Goal: Task Accomplishment & Management: Manage account settings

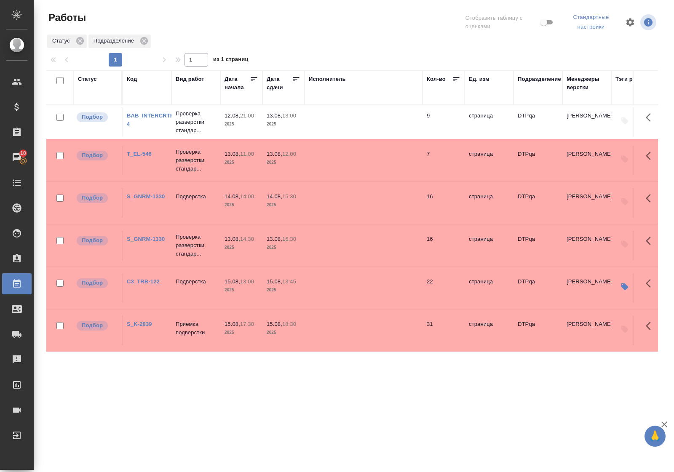
click at [158, 115] on link "BAB_INTERCRTF-4" at bounding box center [151, 119] width 48 height 15
click at [135, 200] on link "S_GNRM-1330" at bounding box center [146, 196] width 38 height 6
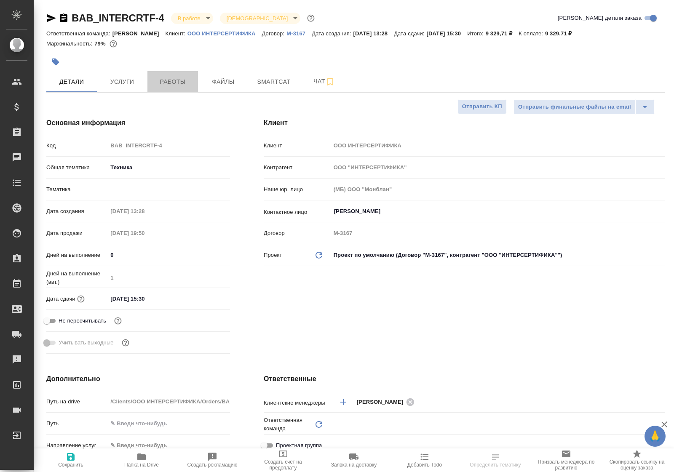
select select "RU"
click at [165, 82] on span "Работы" at bounding box center [172, 82] width 40 height 11
type input "[PERSON_NAME]"
type input "Технический"
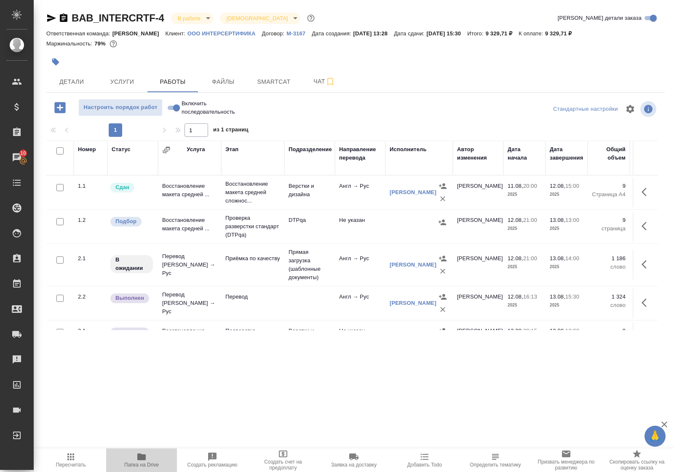
click at [140, 455] on icon "button" at bounding box center [141, 457] width 8 height 7
click at [238, 190] on p "Восстановление макета средней сложнос..." at bounding box center [252, 192] width 55 height 25
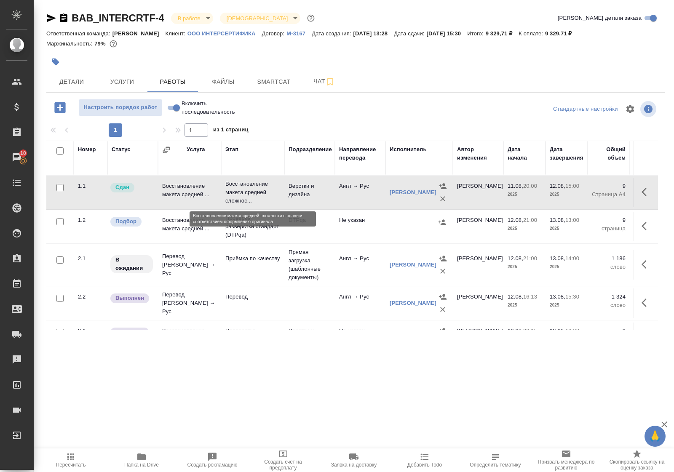
click at [238, 190] on p "Восстановление макета средней сложнос..." at bounding box center [252, 192] width 55 height 25
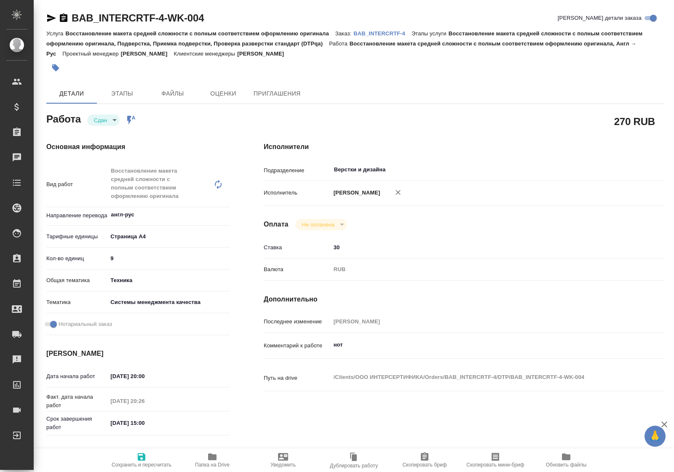
type textarea "x"
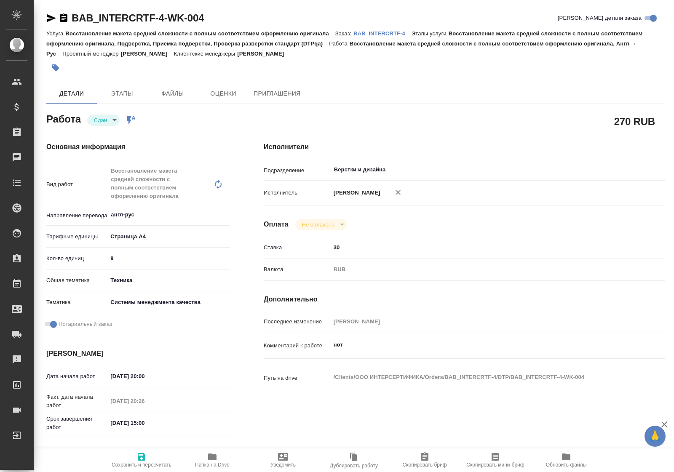
type textarea "x"
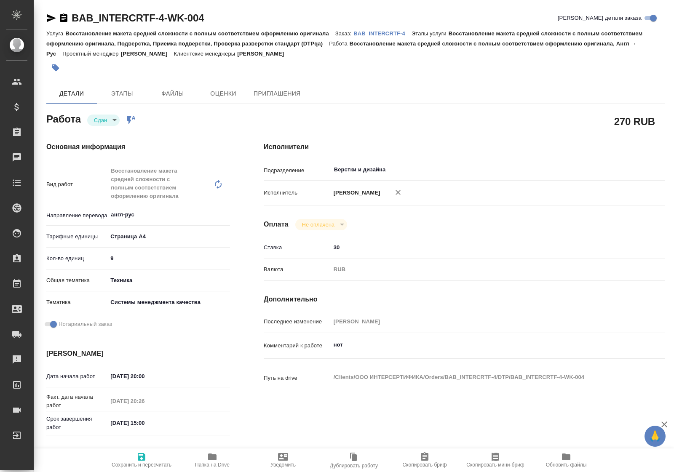
type textarea "x"
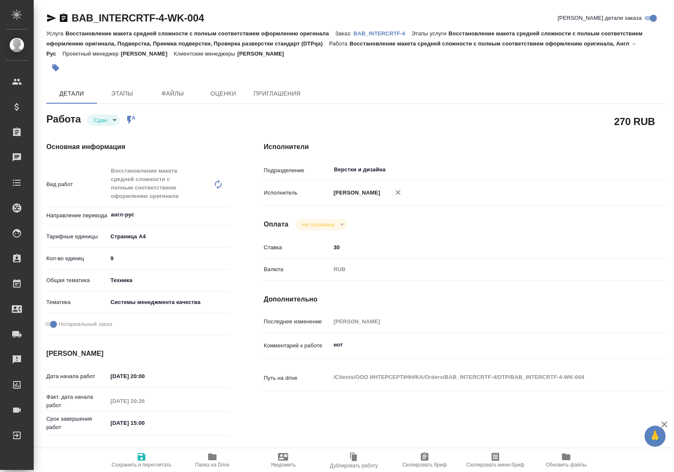
type textarea "x"
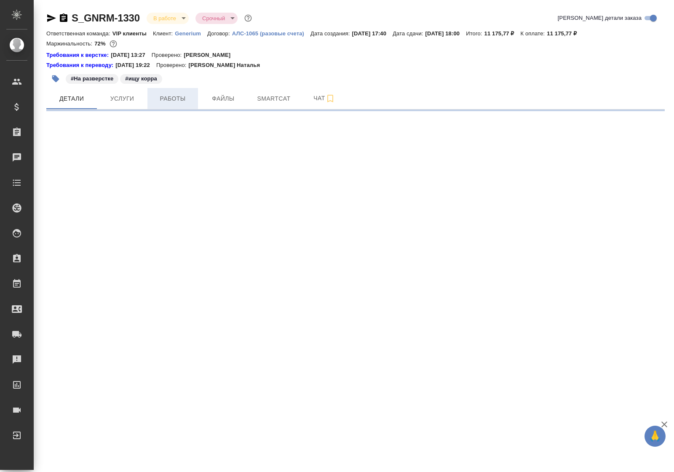
select select "RU"
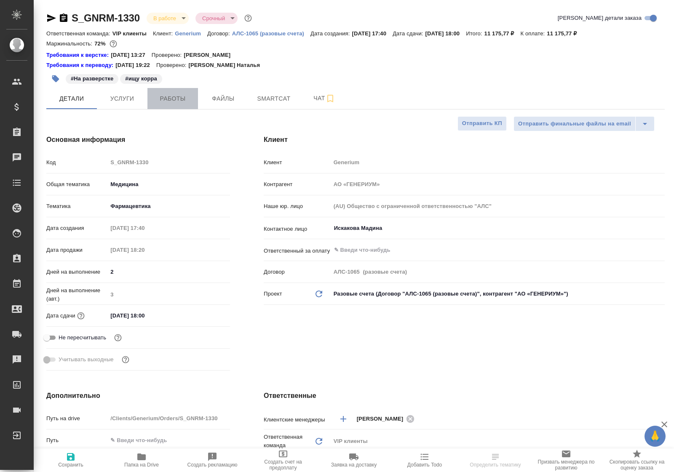
click at [174, 100] on span "Работы" at bounding box center [172, 98] width 40 height 11
type textarea "x"
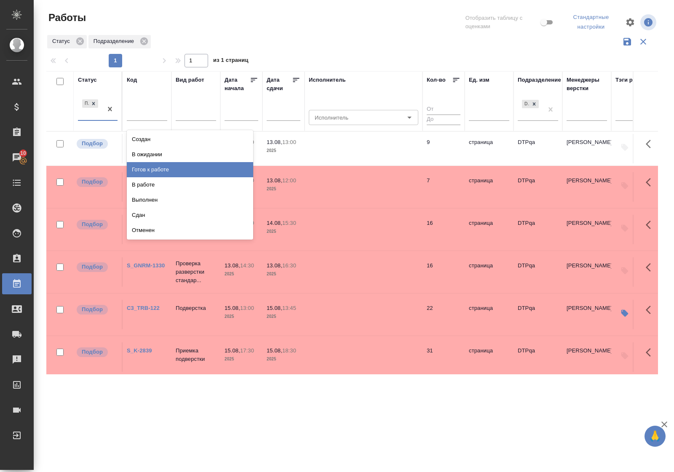
click at [159, 169] on div "Готов к работе" at bounding box center [190, 169] width 126 height 15
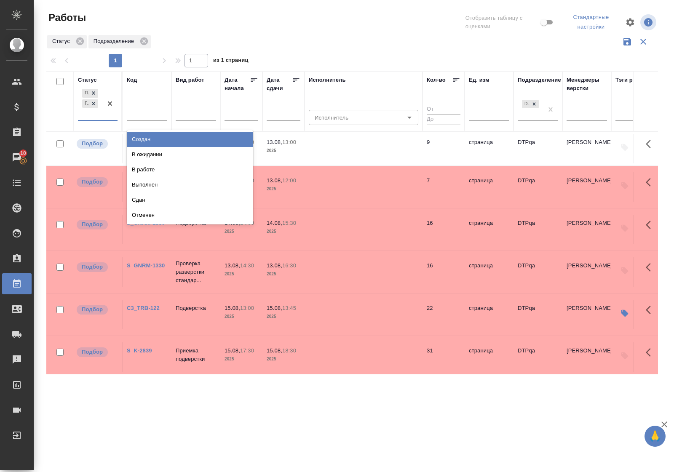
click at [112, 120] on div "Подбор Готов к работе" at bounding box center [98, 104] width 40 height 34
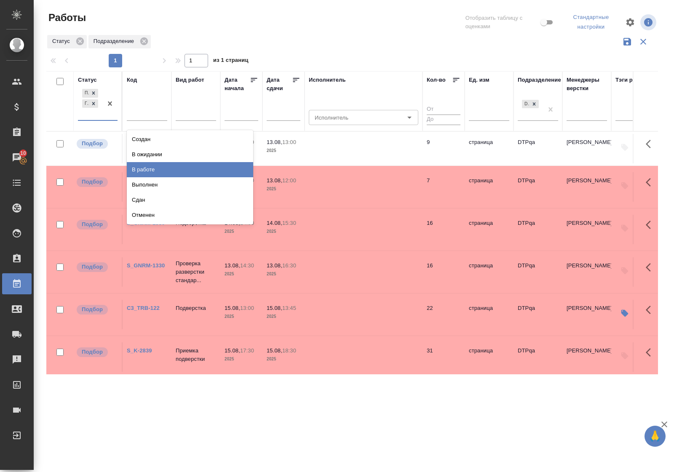
click at [148, 167] on div "В работе" at bounding box center [190, 169] width 126 height 15
